Goal: Obtain resource: Download file/media

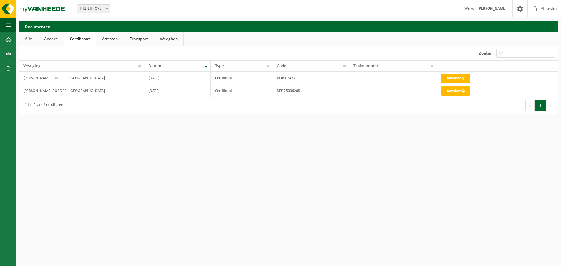
click at [30, 38] on link "Alle" at bounding box center [28, 38] width 19 height 13
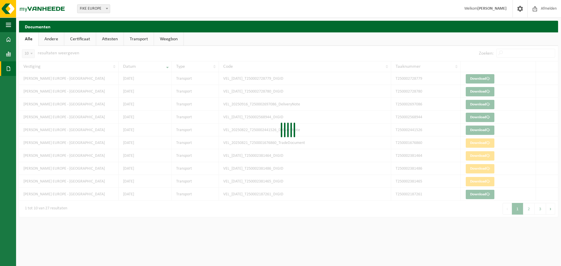
click at [8, 73] on span at bounding box center [8, 68] width 5 height 15
click at [36, 66] on span "Facturen" at bounding box center [41, 68] width 15 height 11
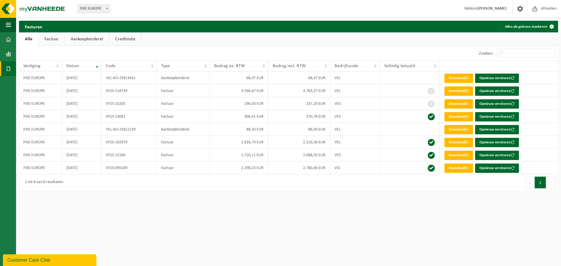
click at [49, 39] on link "Factuur" at bounding box center [52, 38] width 26 height 13
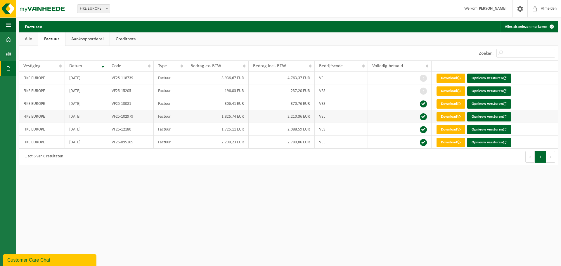
click at [452, 116] on link "Download" at bounding box center [450, 116] width 29 height 9
click at [446, 130] on link "Download" at bounding box center [450, 129] width 29 height 9
